Goal: Task Accomplishment & Management: Use online tool/utility

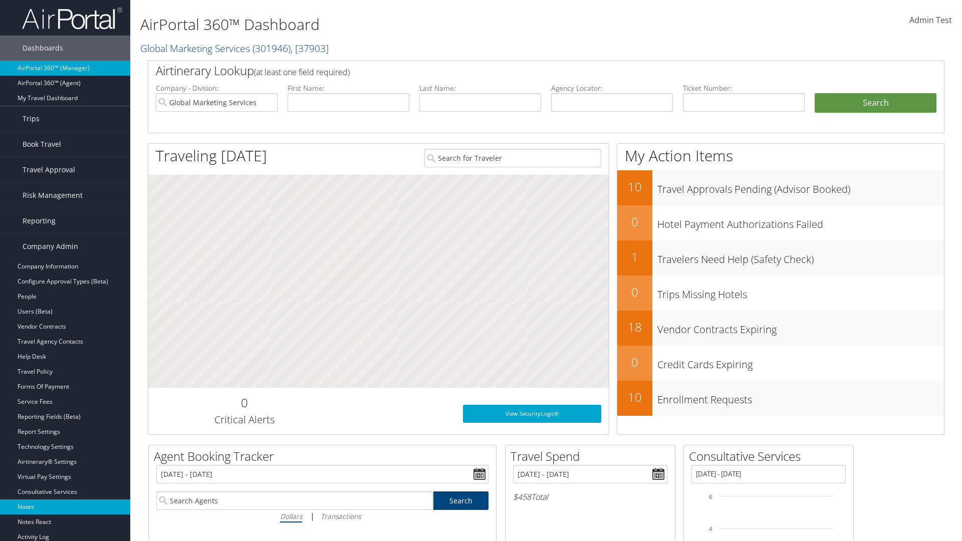
click at [65, 507] on link "Notes" at bounding box center [65, 506] width 130 height 15
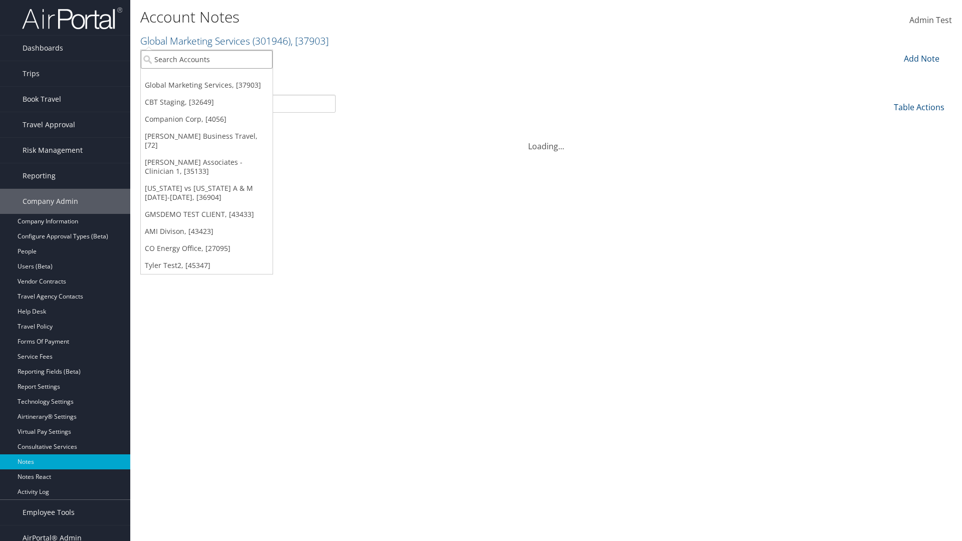
click at [206, 59] on input "search" at bounding box center [207, 59] width 132 height 19
type input "Global Marketing Services"
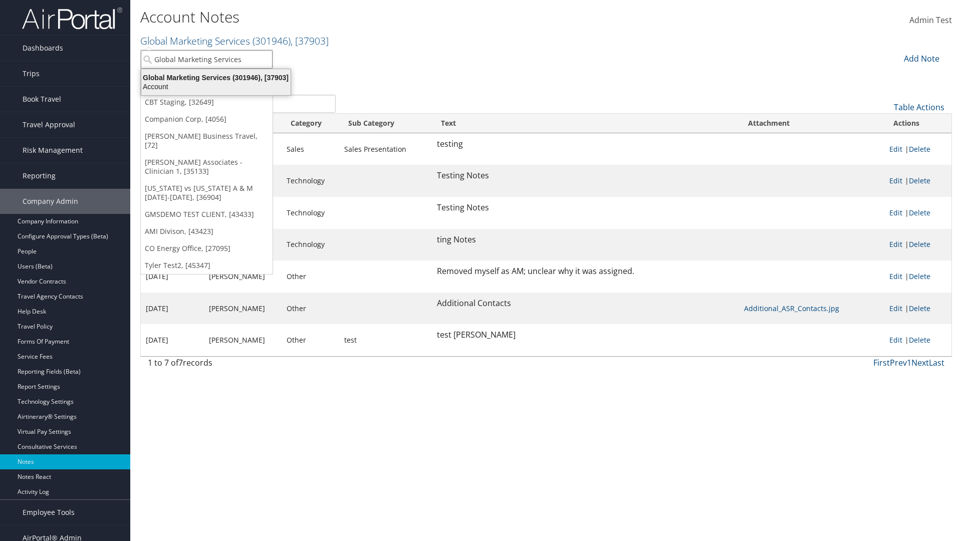
click at [216, 78] on div "Global Marketing Services (301946), [37903]" at bounding box center [215, 77] width 161 height 9
